Goal: Information Seeking & Learning: Learn about a topic

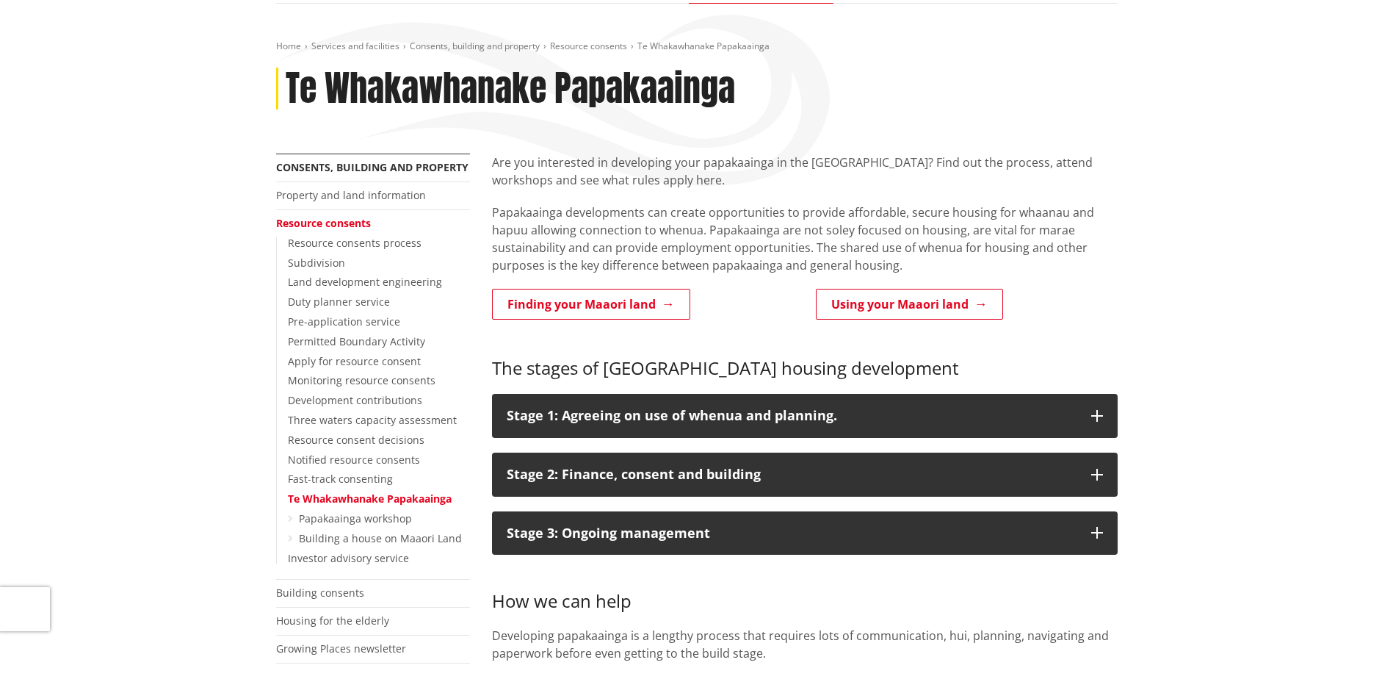
scroll to position [147, 0]
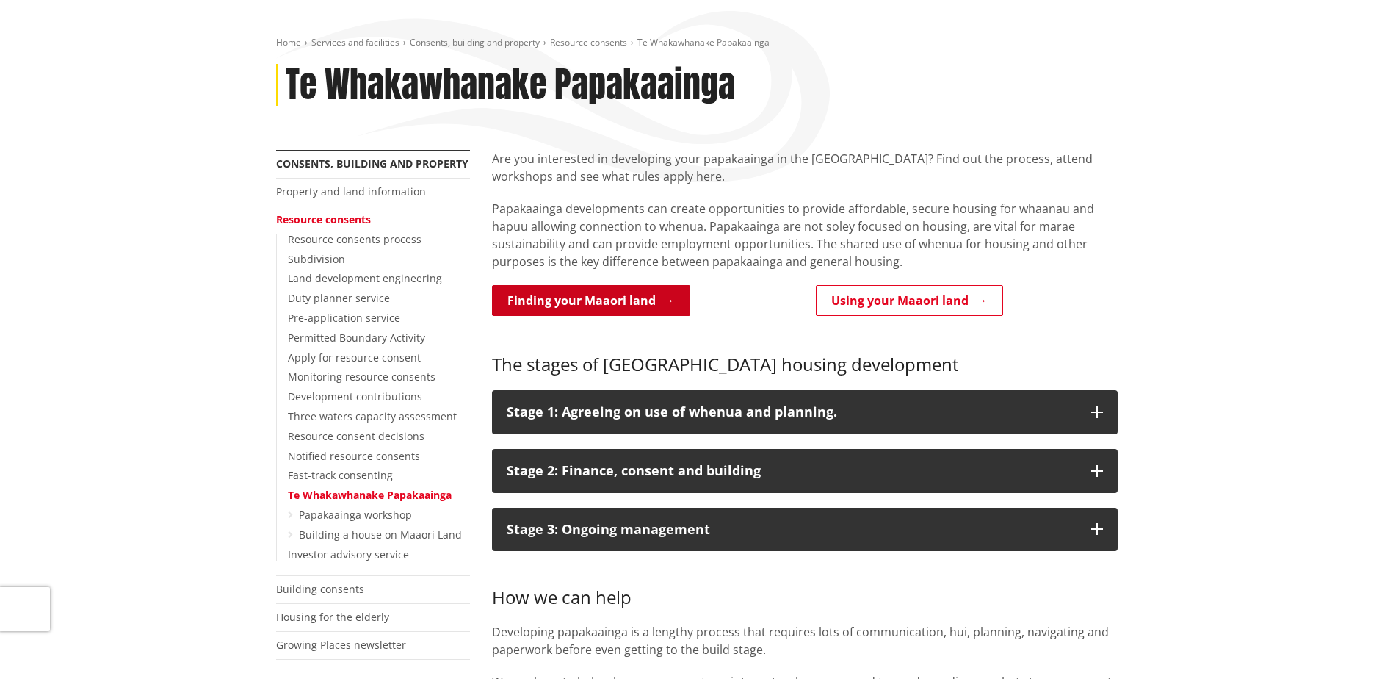
click at [621, 294] on link "Finding your Maaori land" at bounding box center [591, 300] width 198 height 31
